Goal: Navigation & Orientation: Find specific page/section

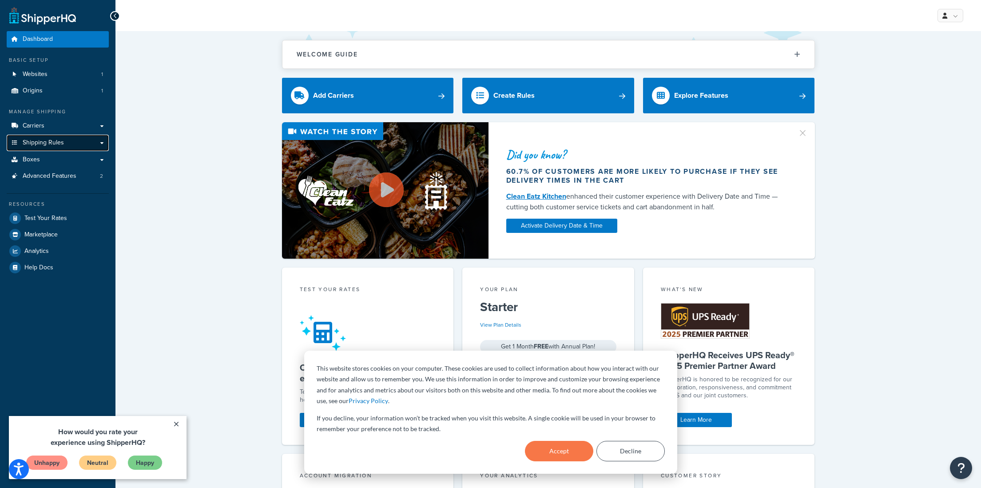
click at [40, 149] on link "Shipping Rules" at bounding box center [58, 143] width 102 height 16
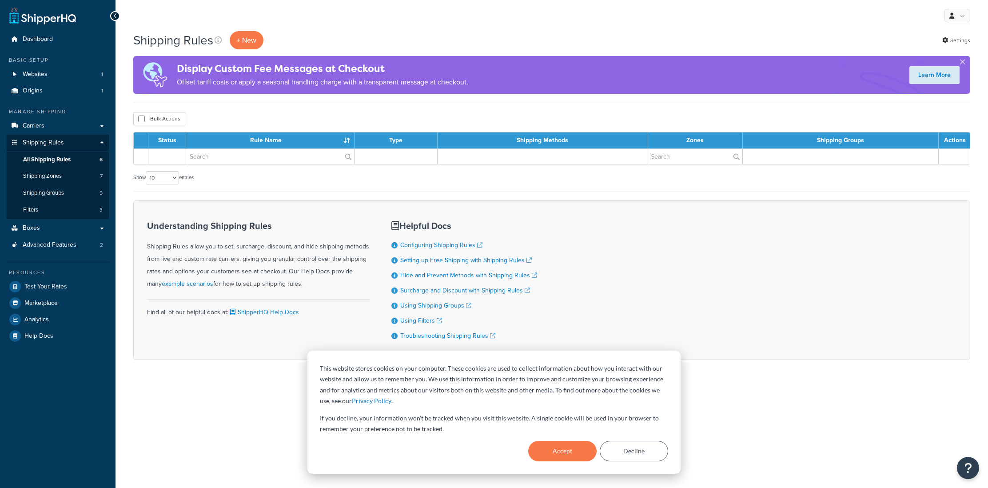
click at [28, 14] on link at bounding box center [42, 16] width 67 height 18
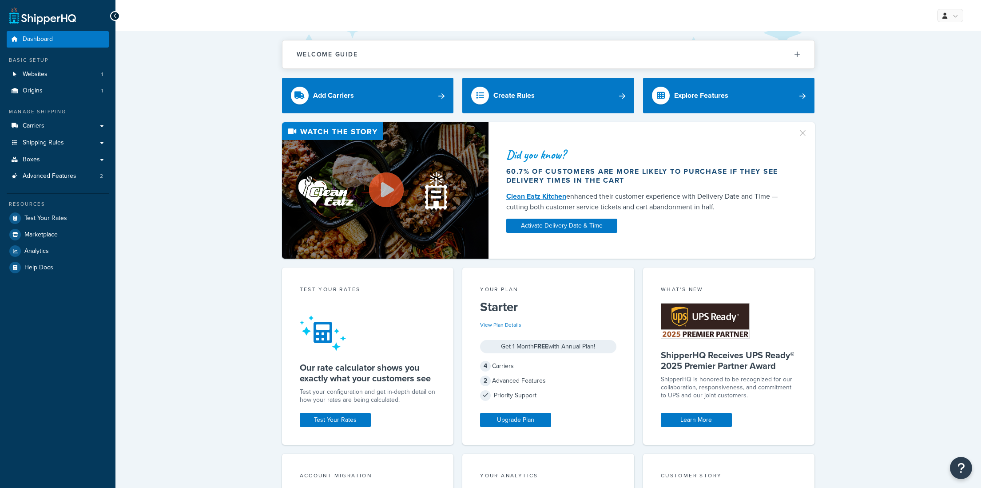
click at [114, 16] on icon at bounding box center [115, 16] width 4 height 6
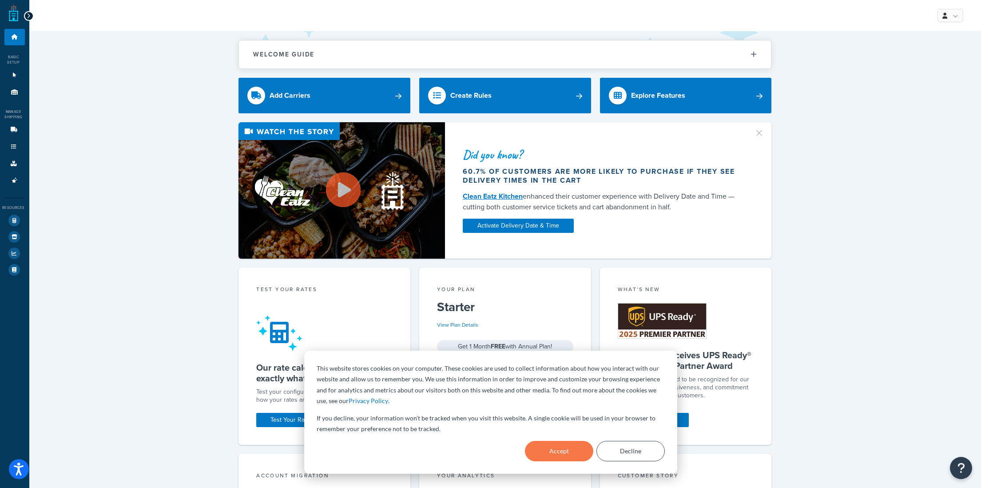
click at [27, 16] on icon at bounding box center [29, 16] width 4 height 6
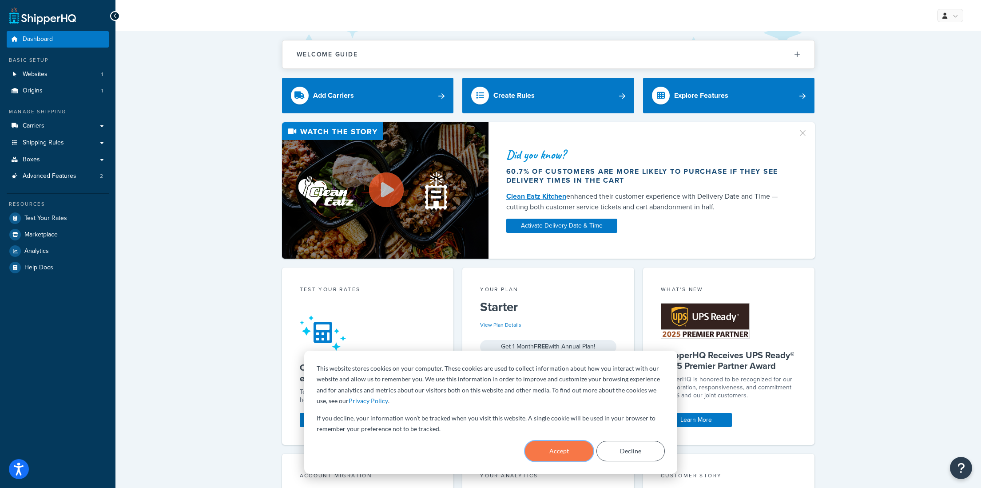
click at [568, 457] on button "Accept" at bounding box center [559, 451] width 68 height 20
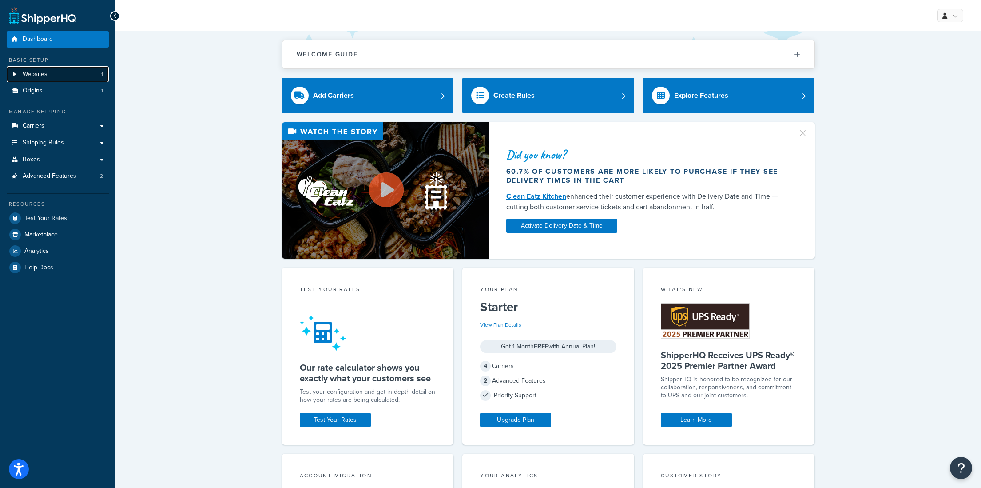
click at [31, 74] on span "Websites" at bounding box center [35, 75] width 25 height 8
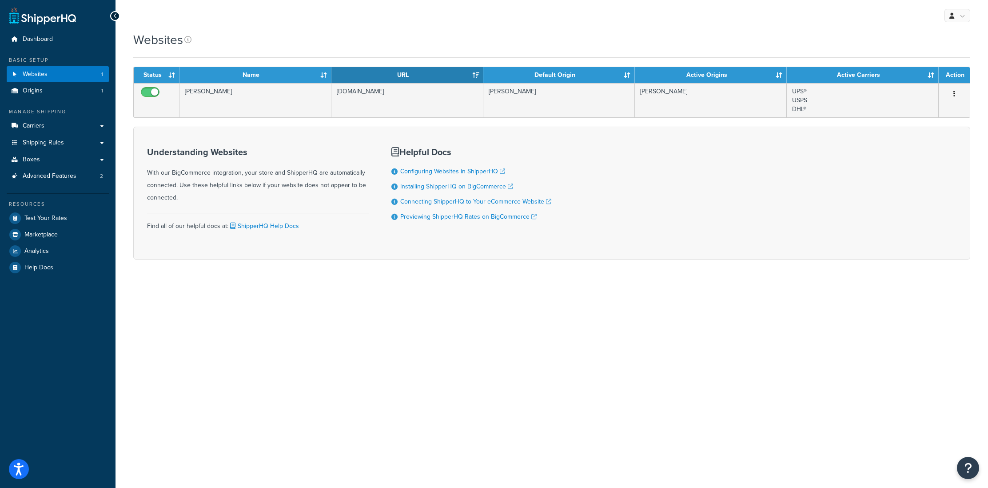
click at [299, 386] on div "My Profile Billing Global Settings Contact Us Logout Websites Contact Us Send U…" at bounding box center [551, 244] width 872 height 488
click at [40, 315] on div "Dashboard Basic Setup Websites 1 Origins 1 Manage Shipping Carriers Carriers Al…" at bounding box center [57, 244] width 115 height 488
drag, startPoint x: 60, startPoint y: 401, endPoint x: 88, endPoint y: 304, distance: 101.1
click at [61, 400] on div "Dashboard Basic Setup Websites 1 Origins 1 Manage Shipping Carriers Carriers Al…" at bounding box center [57, 244] width 115 height 488
click at [18, 18] on link at bounding box center [42, 16] width 67 height 18
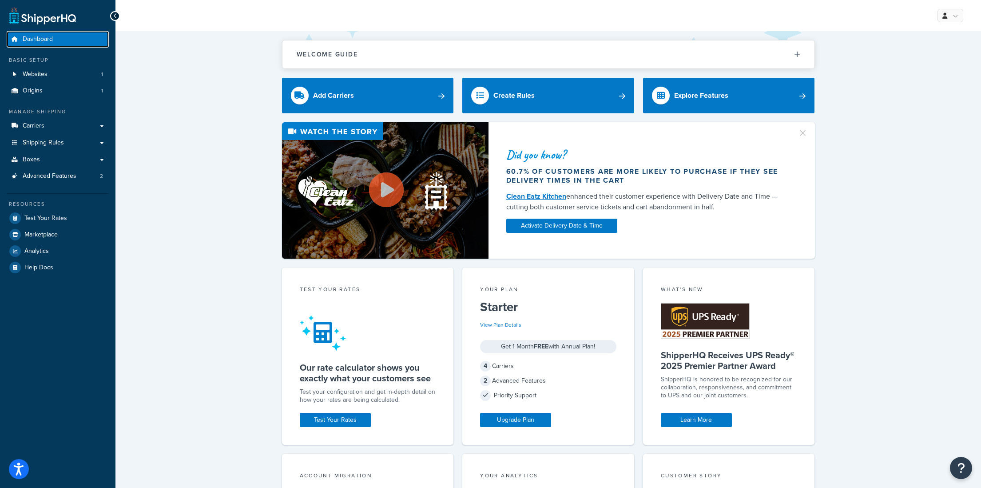
click at [23, 37] on span "Dashboard" at bounding box center [38, 40] width 30 height 8
